Goal: Navigation & Orientation: Find specific page/section

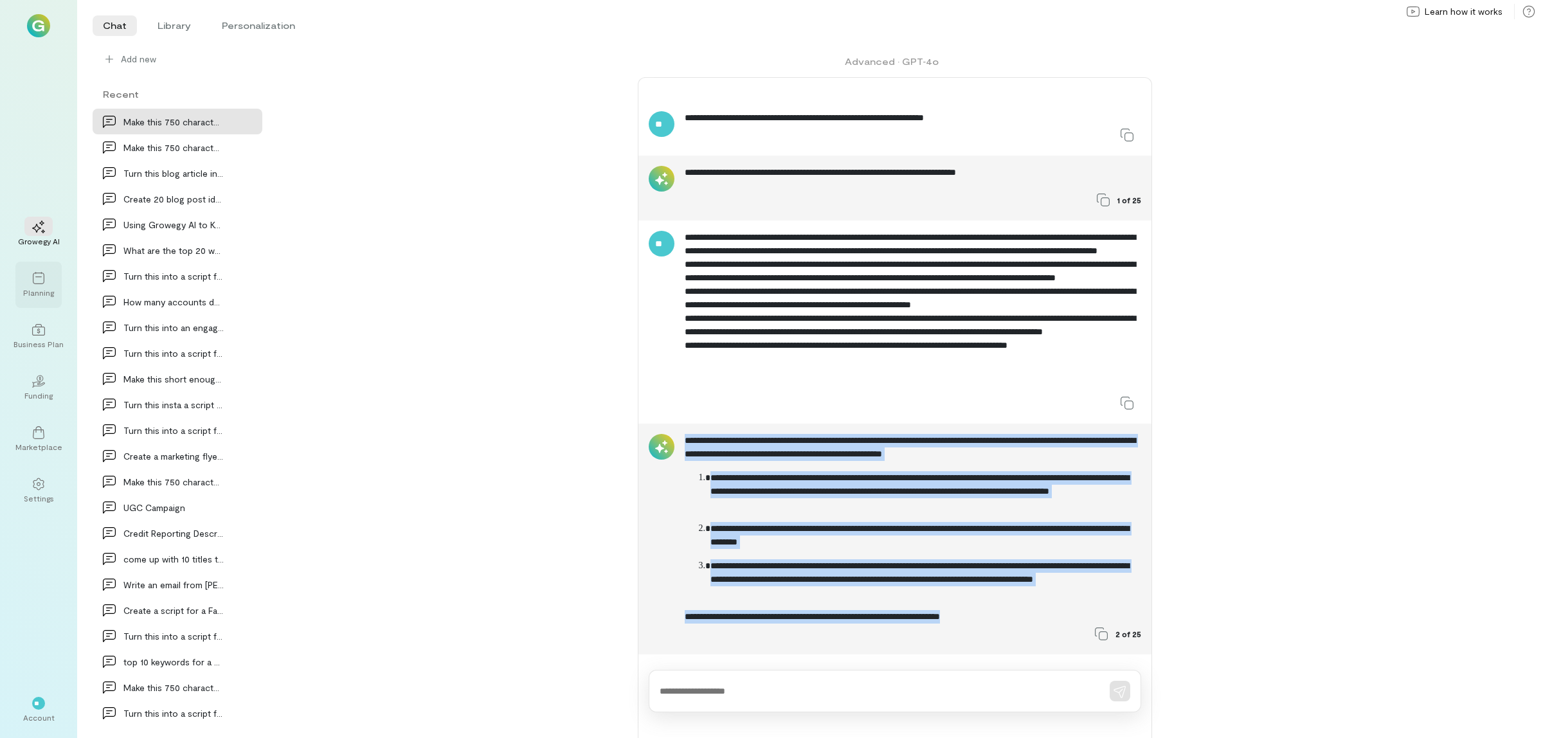
click at [32, 274] on icon at bounding box center [38, 278] width 13 height 13
